Goal: Information Seeking & Learning: Learn about a topic

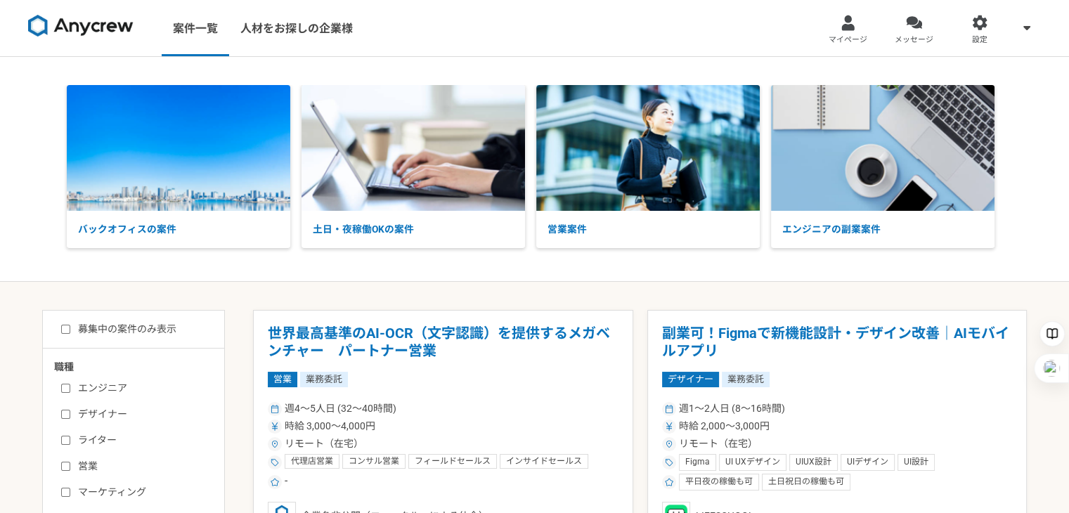
click at [77, 322] on label "募集中の案件のみ表示" at bounding box center [118, 329] width 115 height 15
click at [70, 325] on input "募集中の案件のみ表示" at bounding box center [65, 329] width 9 height 9
checkbox input "true"
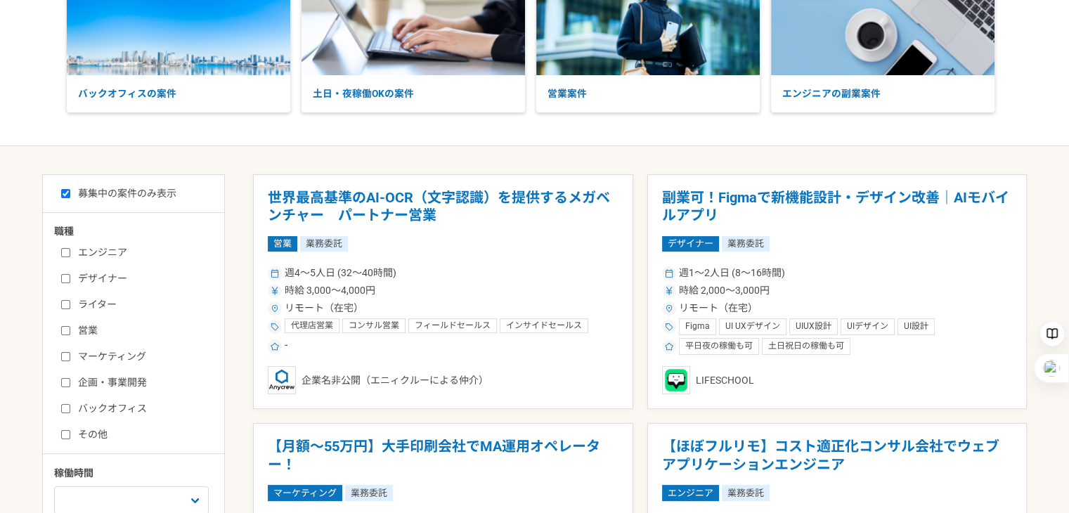
scroll to position [141, 0]
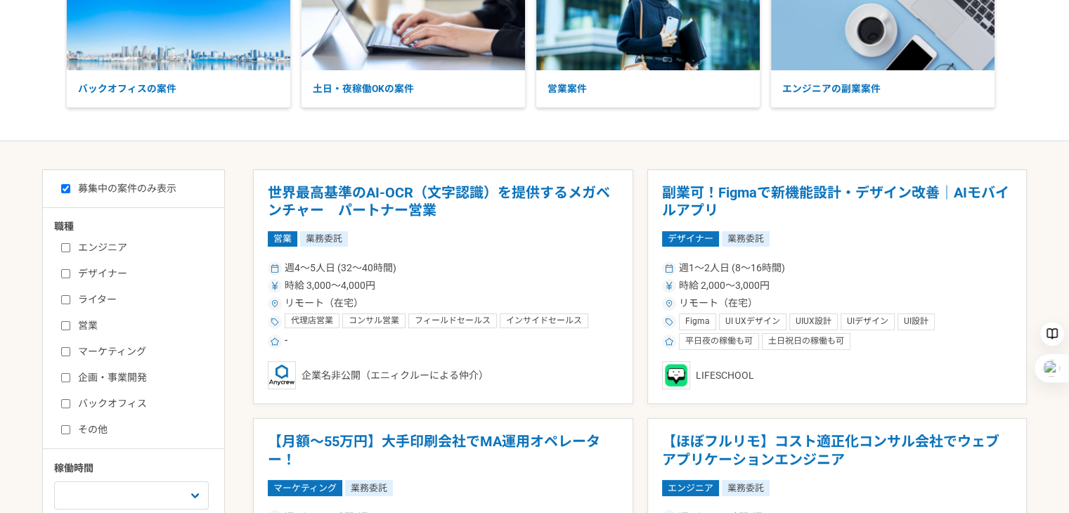
click at [96, 404] on label "バックオフィス" at bounding box center [142, 404] width 162 height 15
click at [70, 404] on input "バックオフィス" at bounding box center [65, 403] width 9 height 9
checkbox input "true"
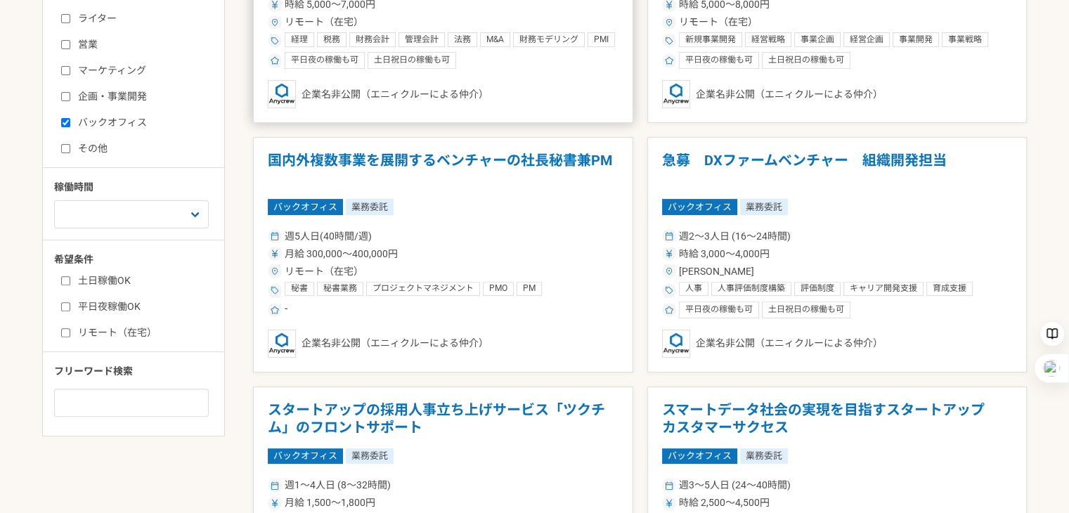
scroll to position [492, 0]
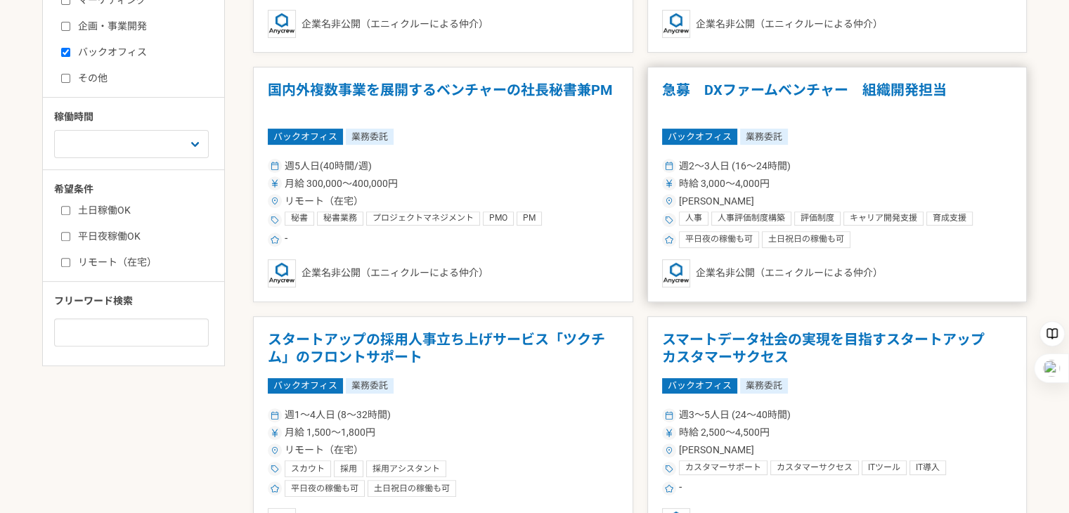
click at [788, 194] on div "[PERSON_NAME]" at bounding box center [837, 201] width 351 height 15
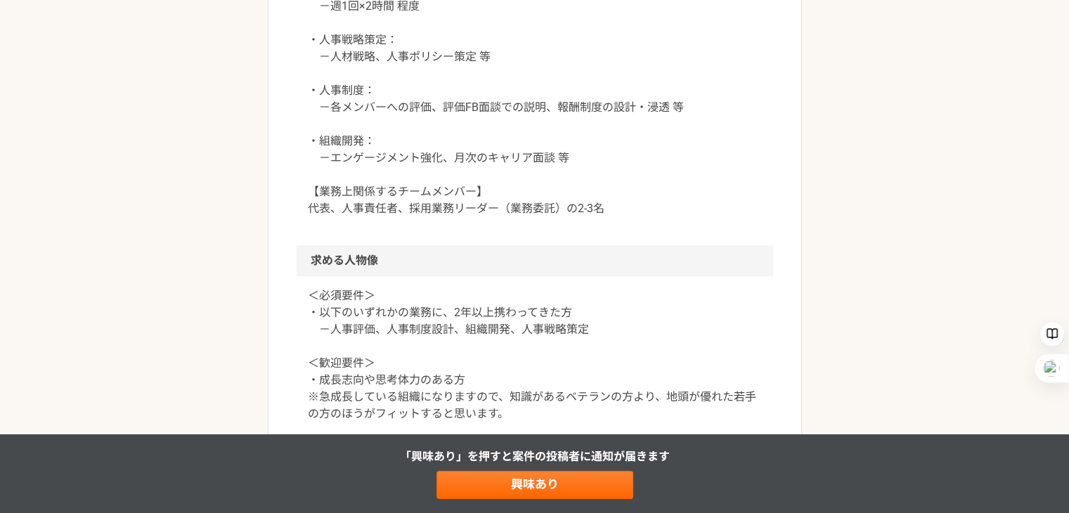
scroll to position [1055, 0]
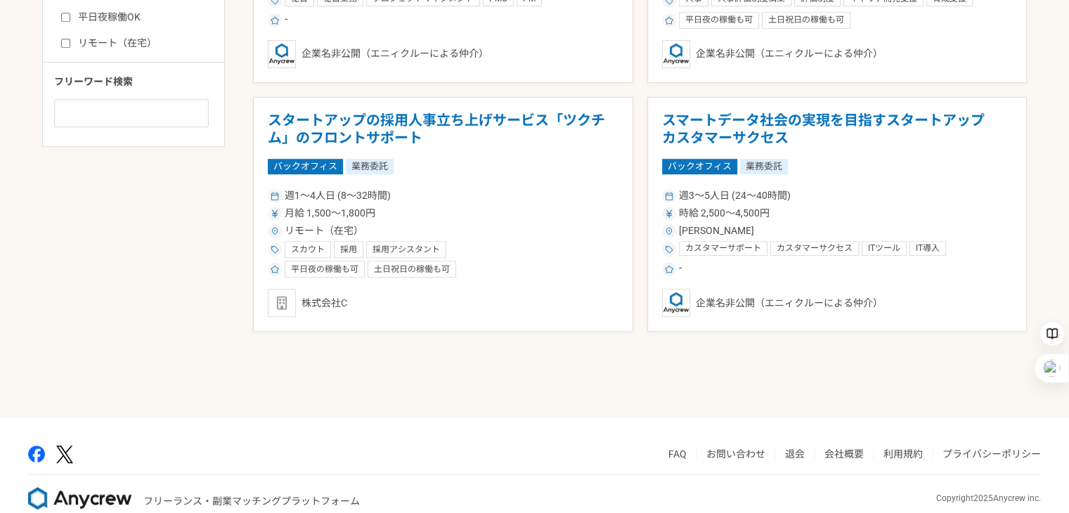
scroll to position [735, 0]
